Goal: Task Accomplishment & Management: Manage account settings

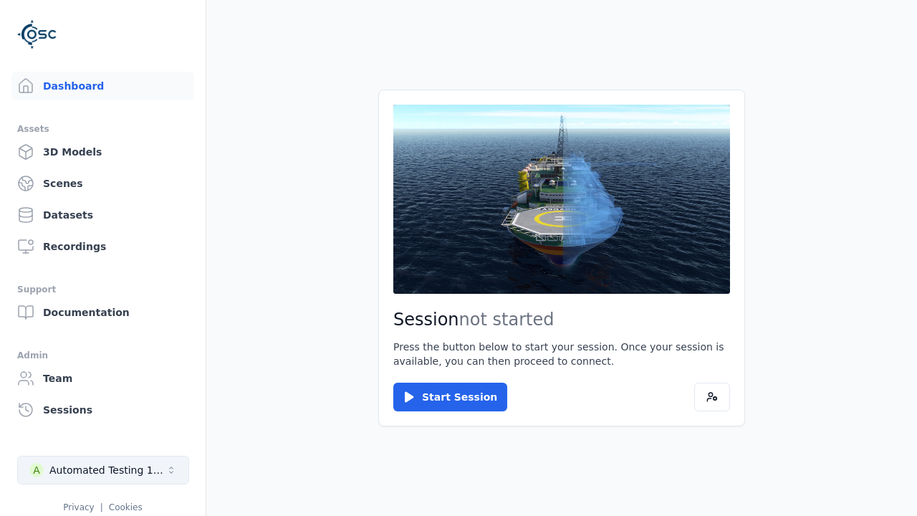
click at [103, 470] on div "Automated Testing 1 - Playwright" at bounding box center [107, 470] width 116 height 14
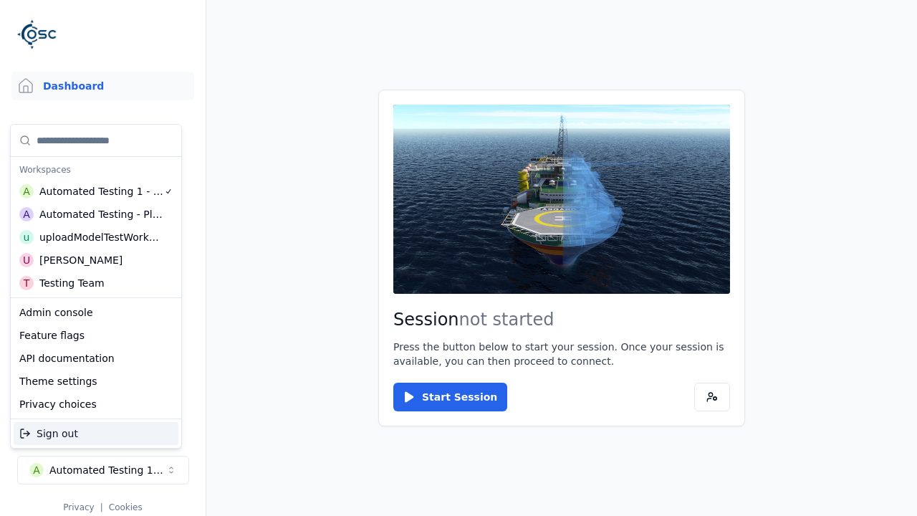
click at [96, 214] on div "Automated Testing - Playwright" at bounding box center [101, 214] width 124 height 14
click at [458, 258] on html "Support Dashboard Assets 3D Models Scenes Datasets Recordings Support Documenta…" at bounding box center [458, 258] width 917 height 516
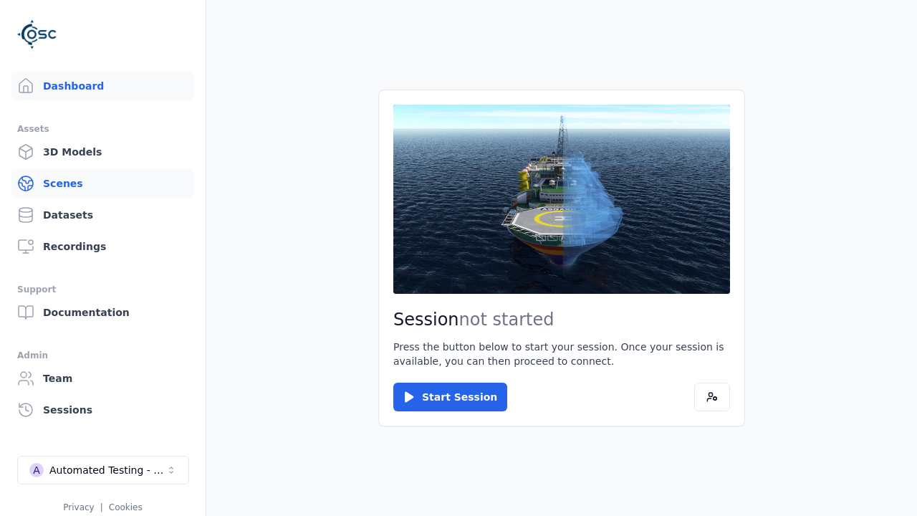
click at [102, 183] on link "Scenes" at bounding box center [102, 183] width 183 height 29
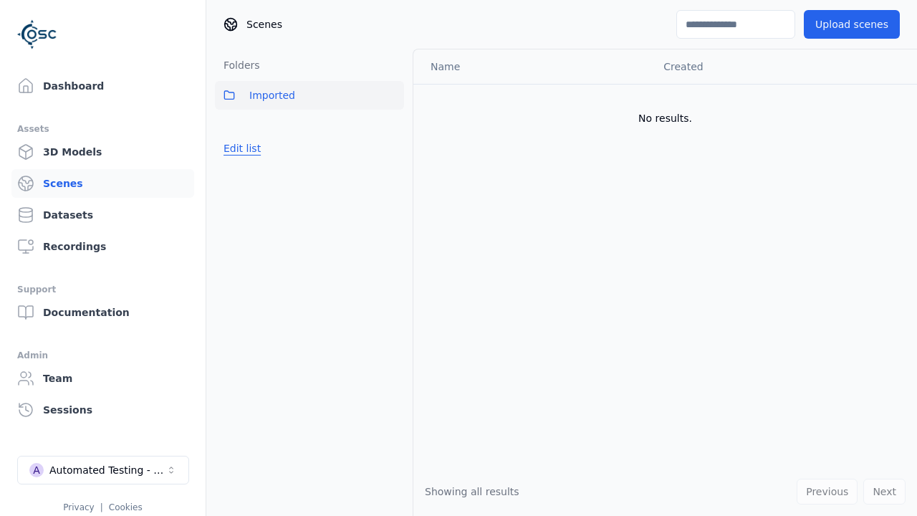
click at [241, 148] on button "Edit list" at bounding box center [242, 148] width 54 height 26
click at [256, 148] on link "Create folder" at bounding box center [256, 148] width 66 height 14
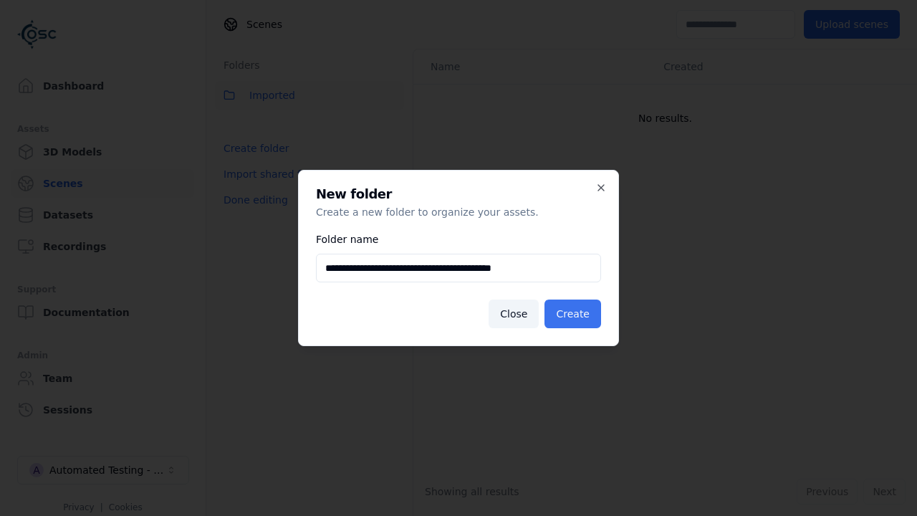
type input "**********"
click at [572, 314] on button "Create" at bounding box center [572, 313] width 57 height 29
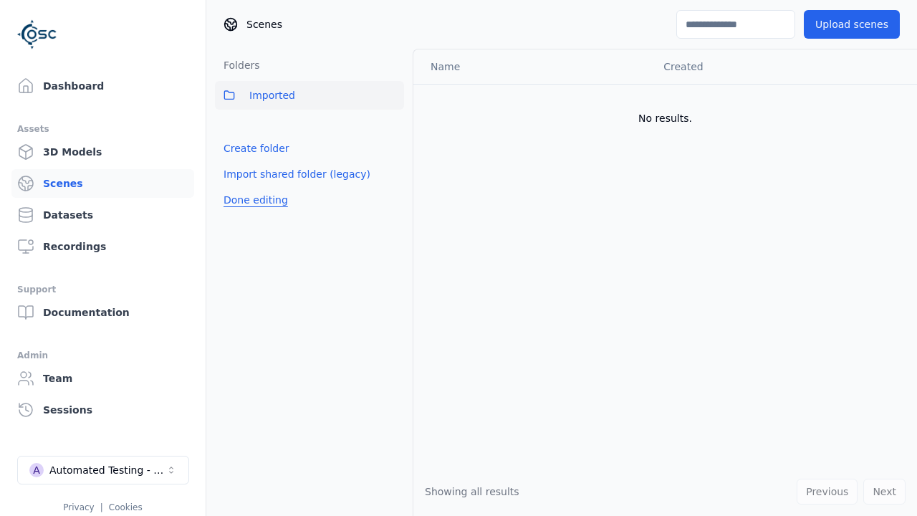
click at [256, 200] on button "Done editing" at bounding box center [256, 200] width 82 height 26
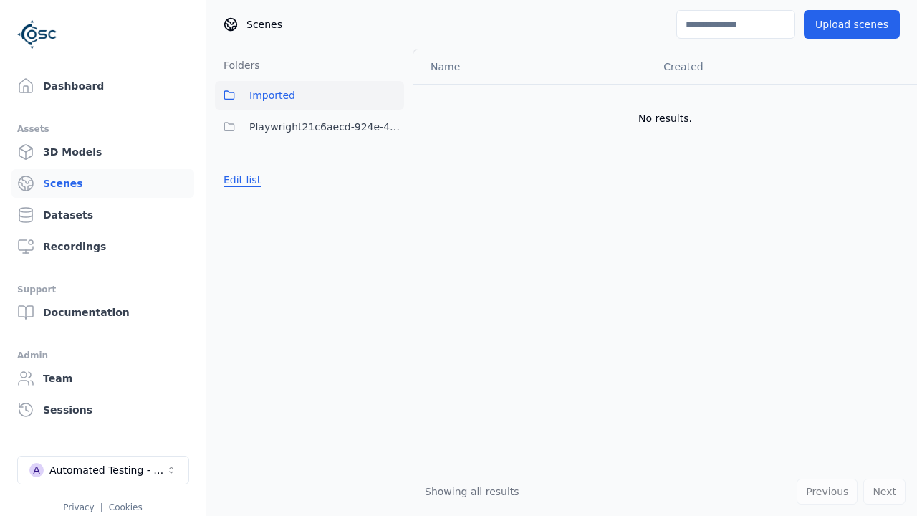
click at [241, 180] on button "Edit list" at bounding box center [242, 180] width 54 height 26
click at [392, 127] on html "Support Dashboard Assets 3D Models Scenes Datasets Recordings Support Documenta…" at bounding box center [458, 258] width 917 height 516
click at [392, 202] on div "Rename" at bounding box center [392, 201] width 96 height 23
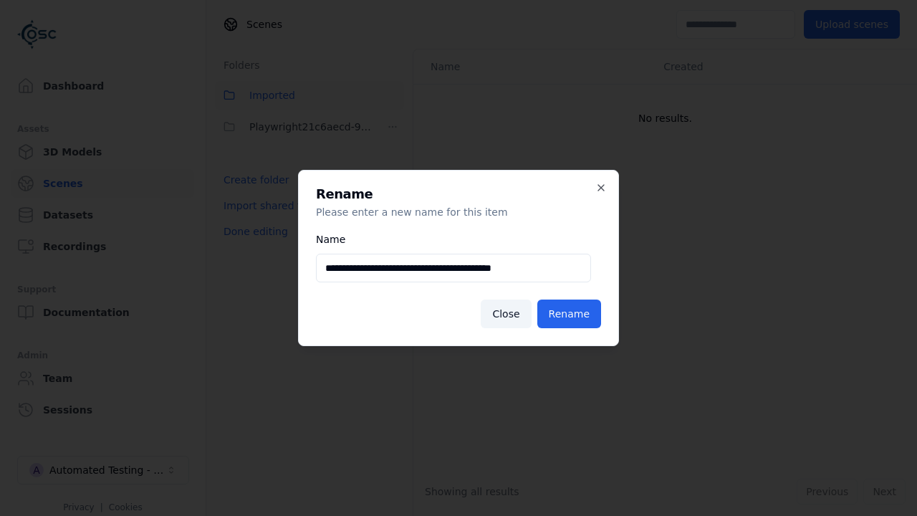
click at [453, 268] on input "**********" at bounding box center [453, 268] width 275 height 29
